Goal: Task Accomplishment & Management: Manage account settings

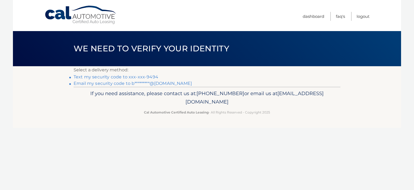
click at [116, 76] on link "Text my security code to xxx-xxx-9494" at bounding box center [116, 76] width 85 height 5
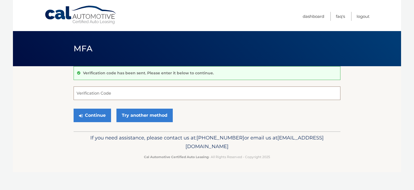
click at [128, 94] on input "Verification Code" at bounding box center [207, 92] width 267 height 13
type input "293775"
click at [101, 113] on button "Continue" at bounding box center [93, 114] width 38 height 13
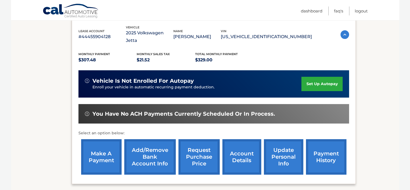
scroll to position [128, 0]
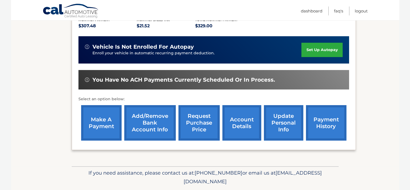
click at [322, 111] on link "payment history" at bounding box center [326, 122] width 40 height 35
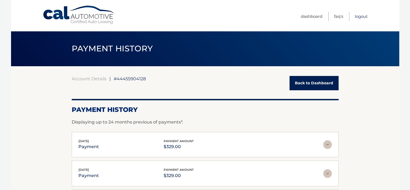
click at [360, 15] on link "Logout" at bounding box center [361, 16] width 13 height 9
